Goal: Task Accomplishment & Management: Manage account settings

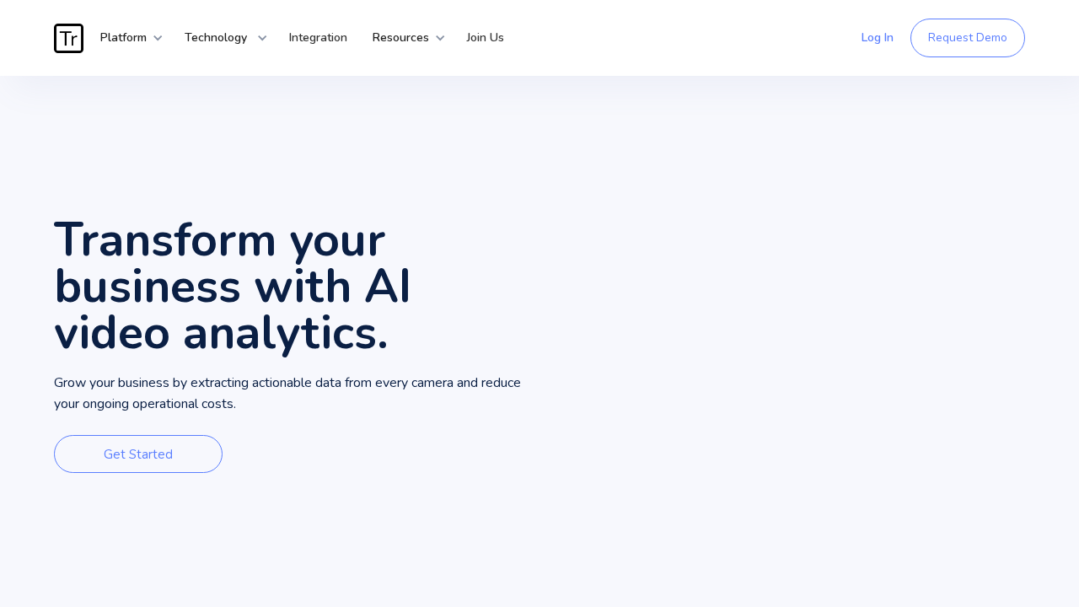
click at [877, 38] on link "Log In" at bounding box center [877, 38] width 57 height 51
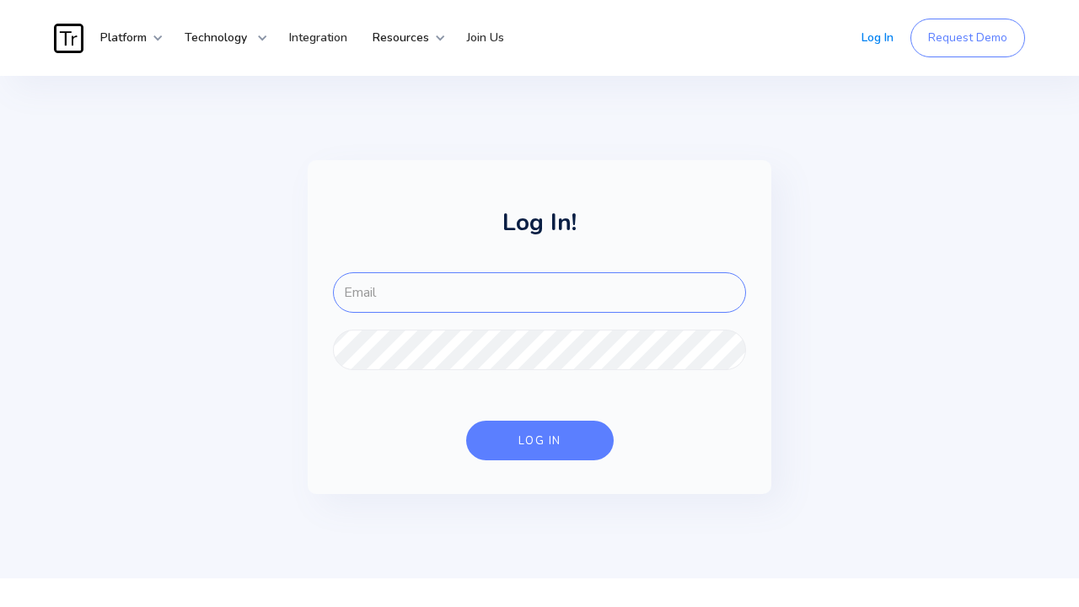
click at [539, 292] on input "FOR-LOGIN" at bounding box center [539, 292] width 413 height 40
type input "[EMAIL_ADDRESS][DOMAIN_NAME]"
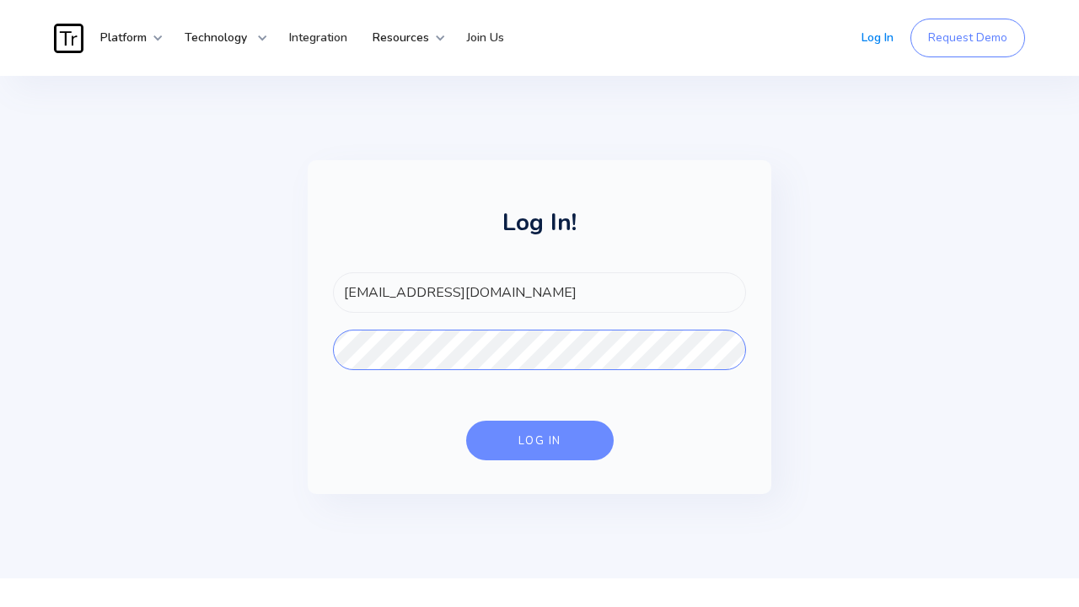
click at [539, 441] on div "log in" at bounding box center [539, 440] width 43 height 17
